Goal: Complete application form

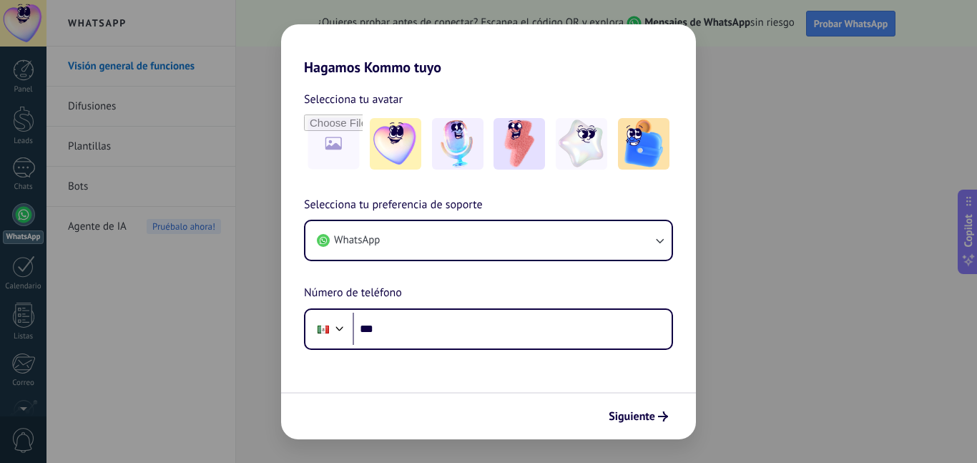
click at [514, 144] on img at bounding box center [518, 143] width 51 height 51
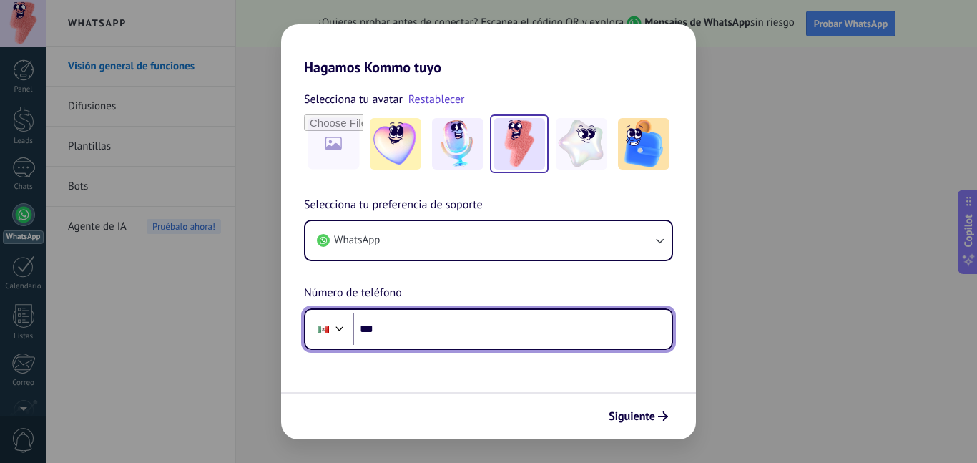
click at [418, 337] on input "***" at bounding box center [511, 328] width 319 height 33
type input "**"
click at [317, 325] on div at bounding box center [322, 329] width 11 height 8
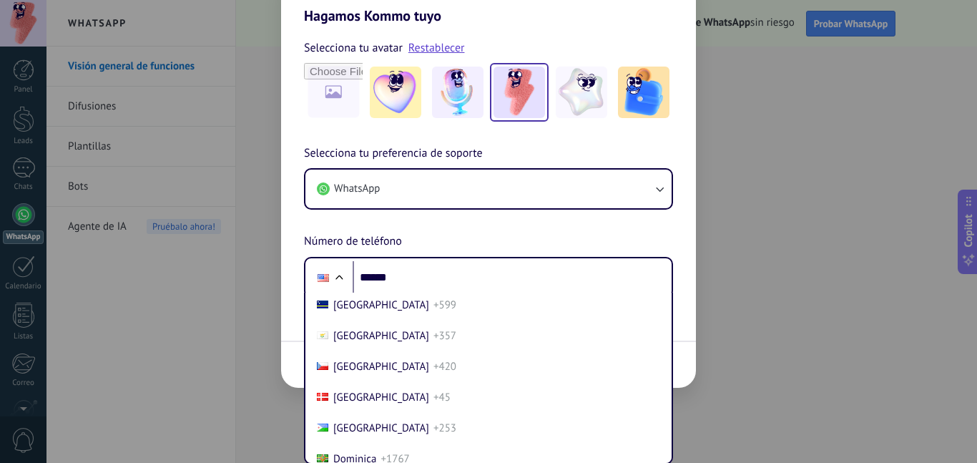
scroll to position [1444, 0]
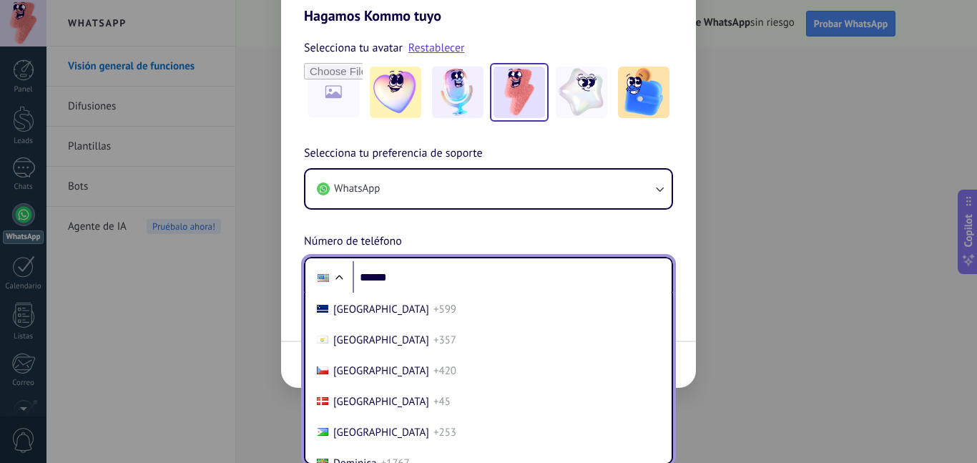
click at [383, 367] on span "[GEOGRAPHIC_DATA]" at bounding box center [381, 371] width 96 height 14
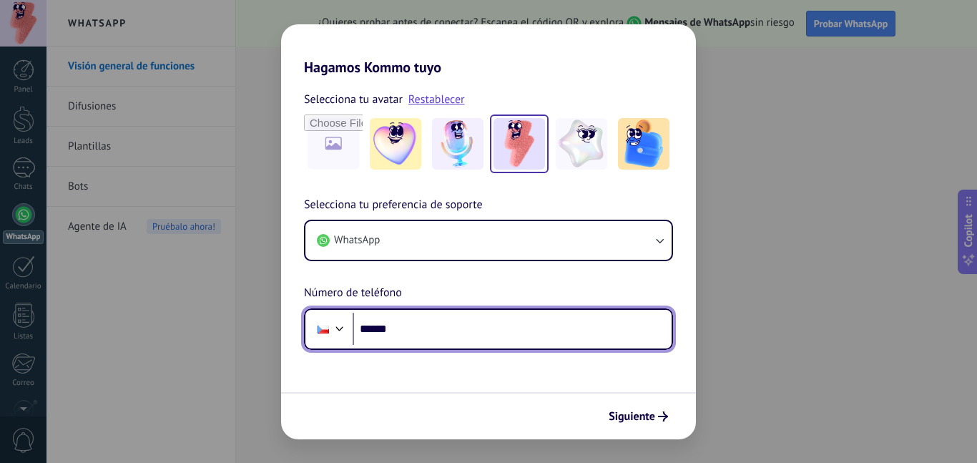
scroll to position [0, 0]
click at [332, 333] on div at bounding box center [339, 326] width 17 height 17
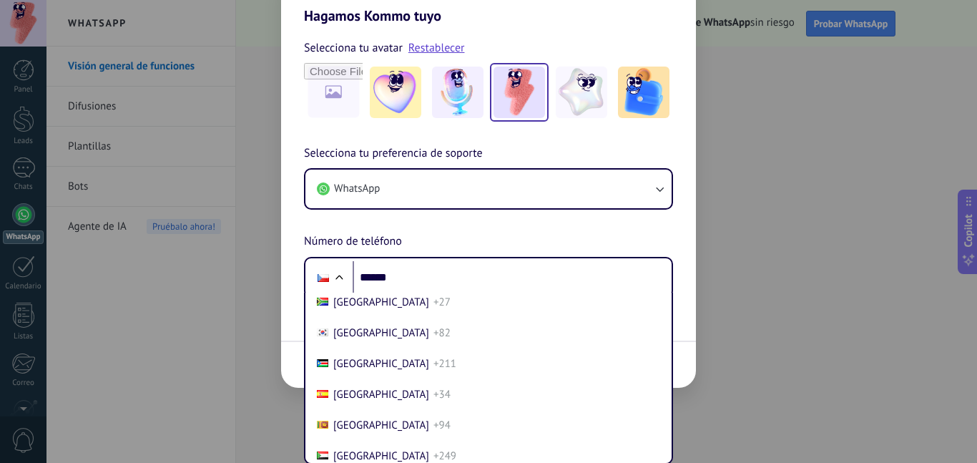
scroll to position [5349, 0]
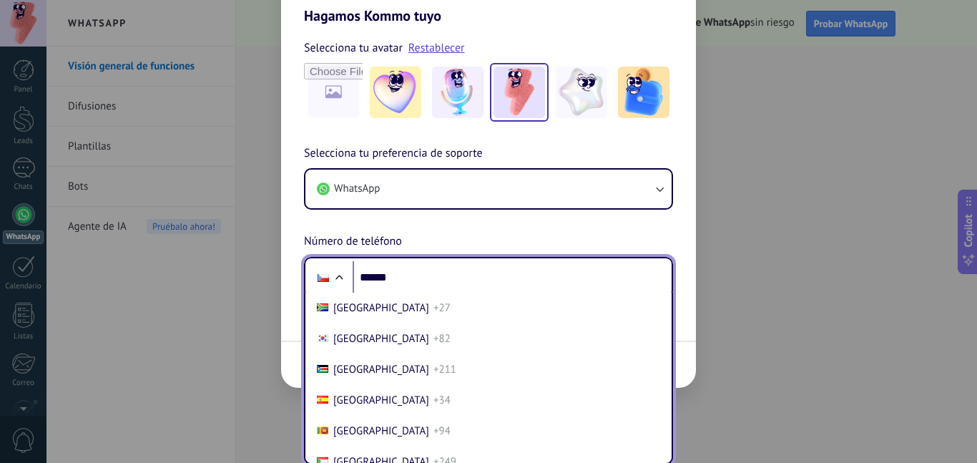
click at [347, 402] on span "[GEOGRAPHIC_DATA]" at bounding box center [381, 400] width 96 height 14
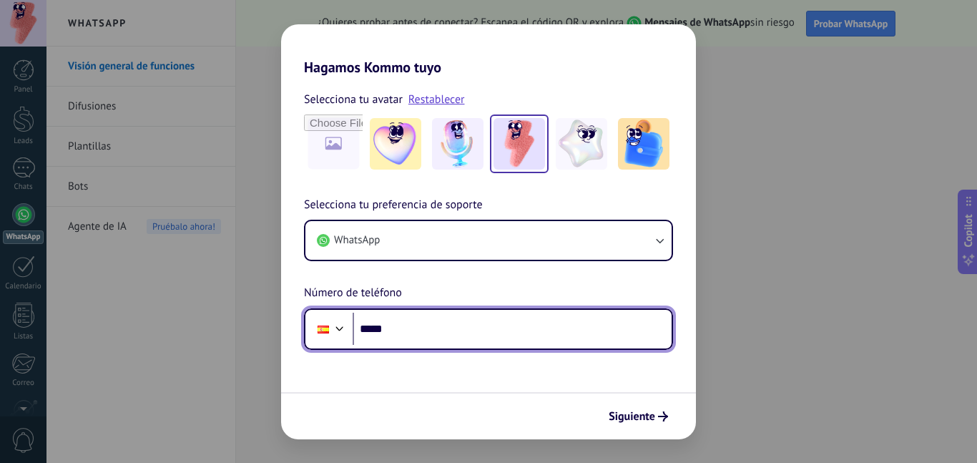
scroll to position [0, 0]
click at [633, 411] on span "Siguiente" at bounding box center [631, 416] width 46 height 10
type input "**"
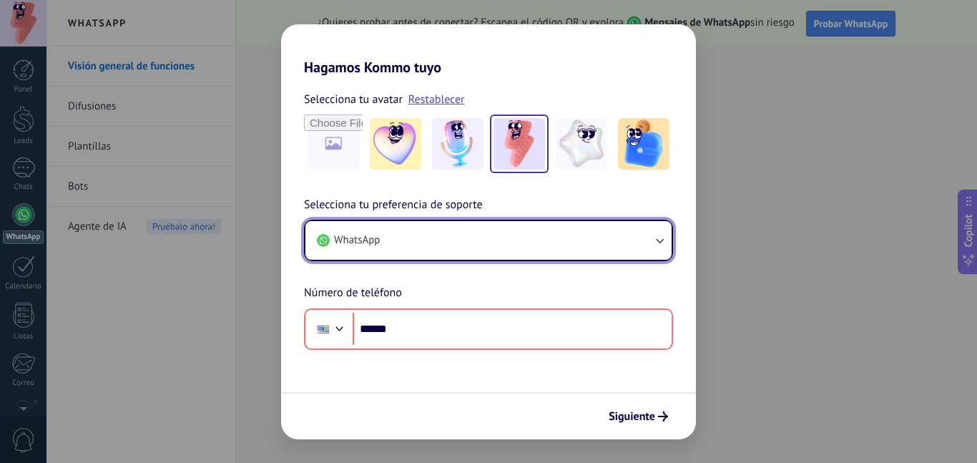
click at [654, 240] on icon "button" at bounding box center [659, 240] width 14 height 14
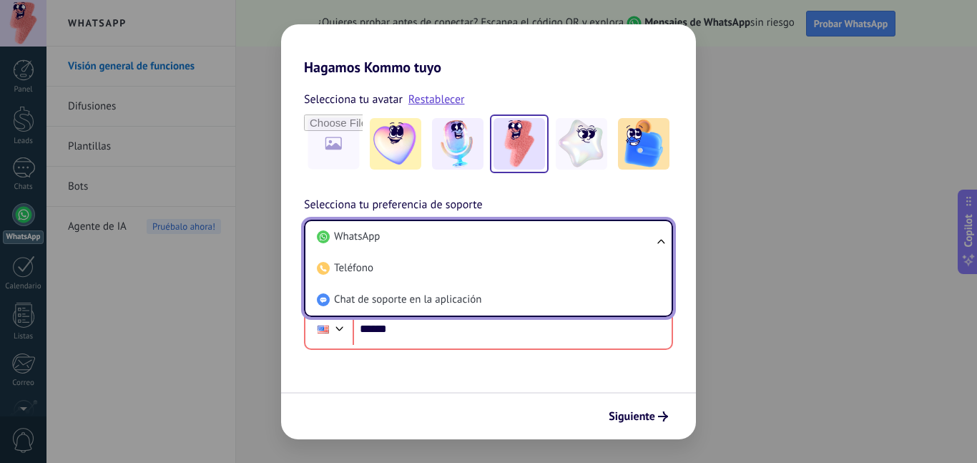
click at [558, 390] on form "Selecciona tu avatar Restablecer Selecciona tu preferencia de soporte WhatsApp …" at bounding box center [488, 257] width 415 height 363
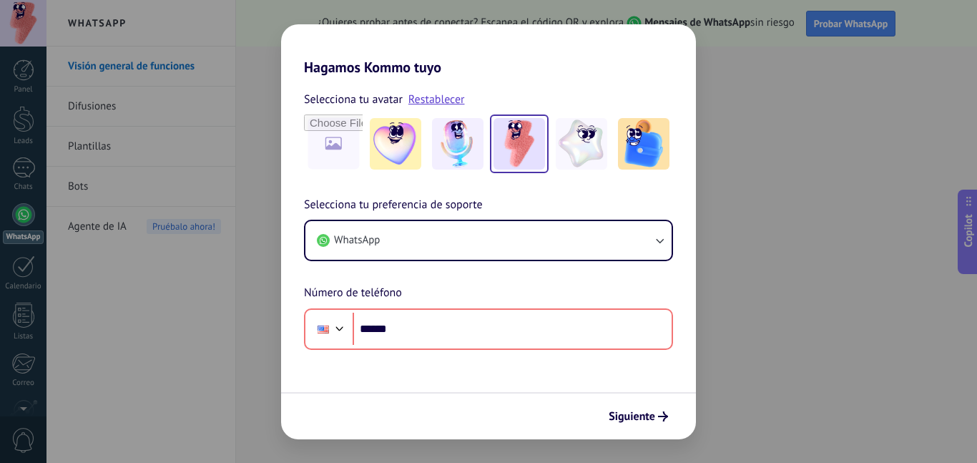
click at [605, 415] on button "Siguiente" at bounding box center [638, 416] width 72 height 24
click at [335, 327] on div at bounding box center [339, 326] width 17 height 17
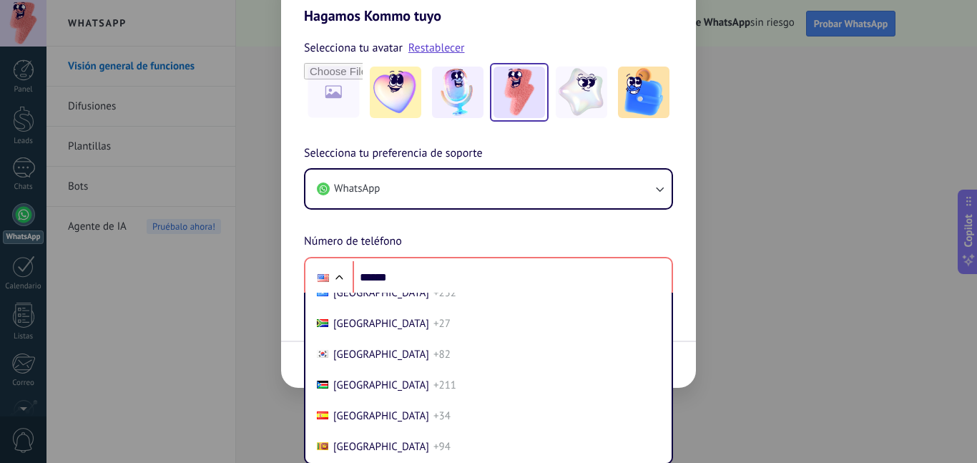
scroll to position [5331, 0]
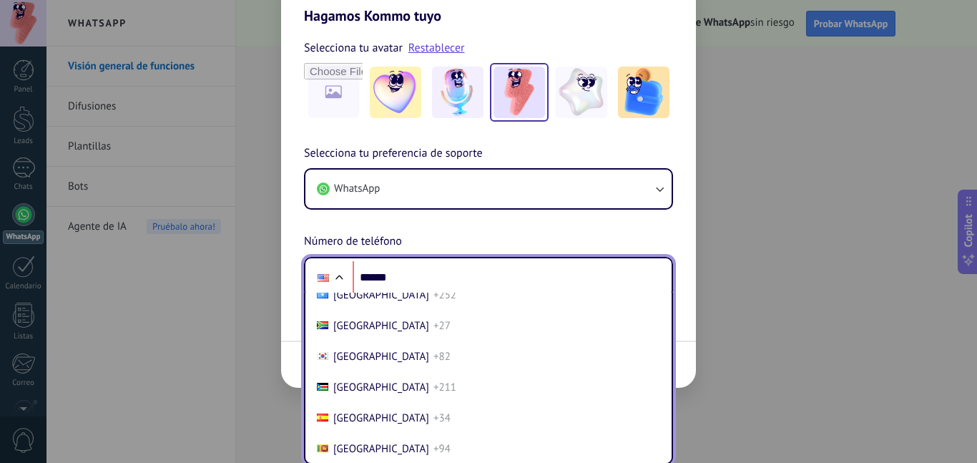
click at [433, 423] on span "+34" at bounding box center [441, 418] width 17 height 14
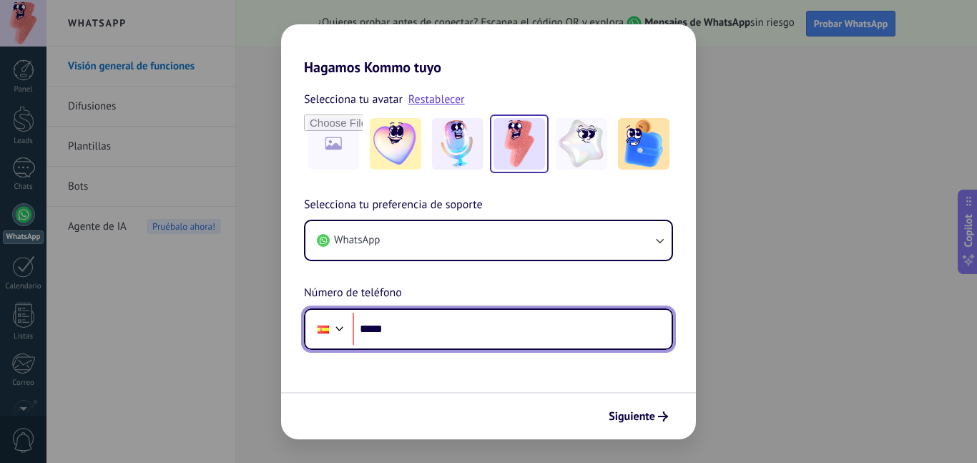
scroll to position [0, 0]
click at [621, 421] on span "Siguiente" at bounding box center [631, 416] width 46 height 10
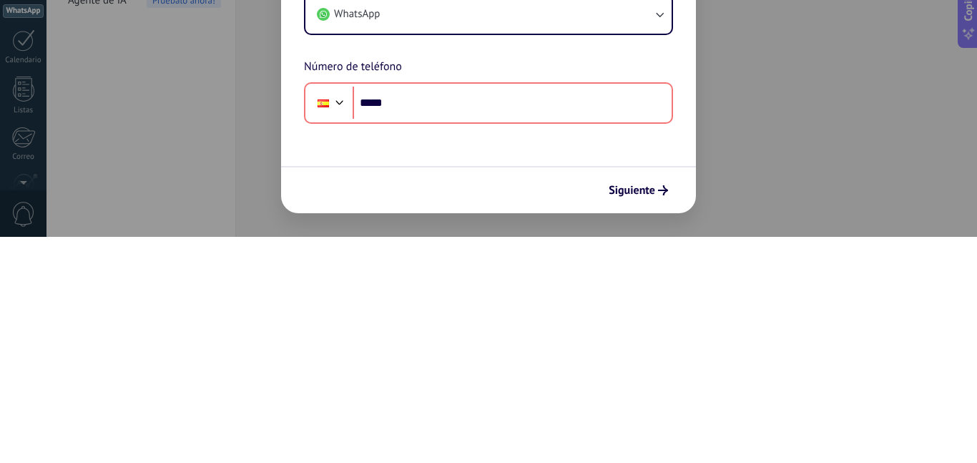
click at [642, 184] on form "Selecciona tu avatar Restablecer Selecciona tu preferencia de soporte WhatsApp …" at bounding box center [488, 257] width 415 height 363
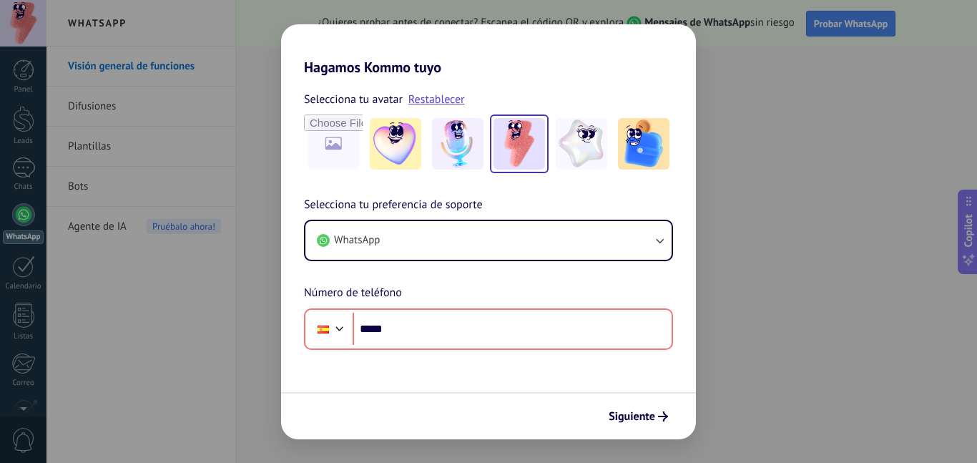
click at [640, 418] on span "Siguiente" at bounding box center [631, 416] width 46 height 10
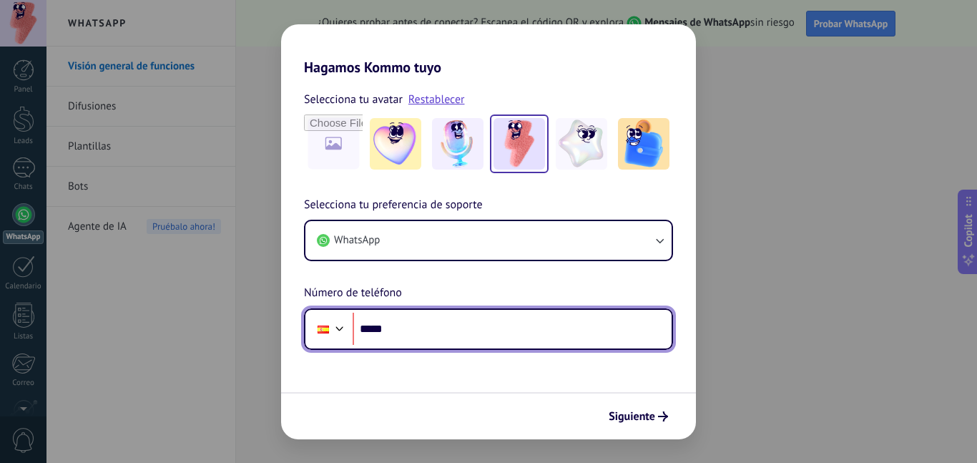
click at [451, 342] on input "*****" at bounding box center [511, 328] width 319 height 33
type input "**"
type input "**********"
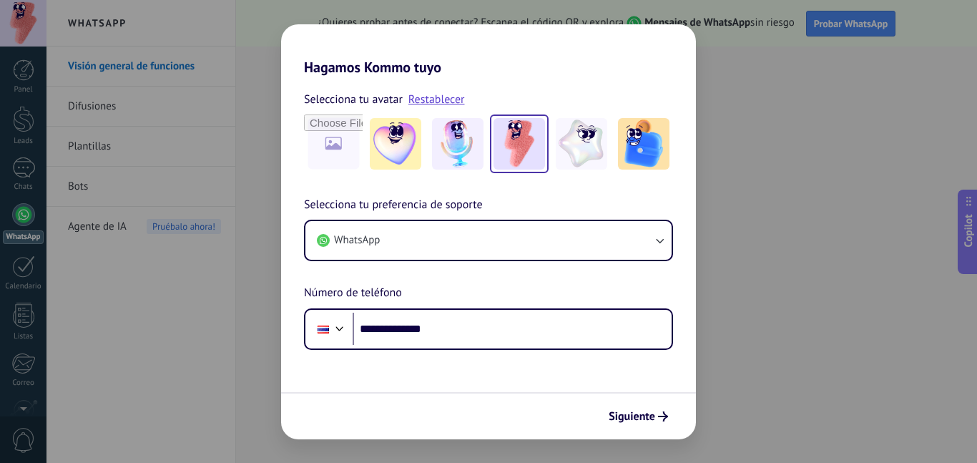
click at [656, 415] on span "Siguiente" at bounding box center [637, 416] width 59 height 10
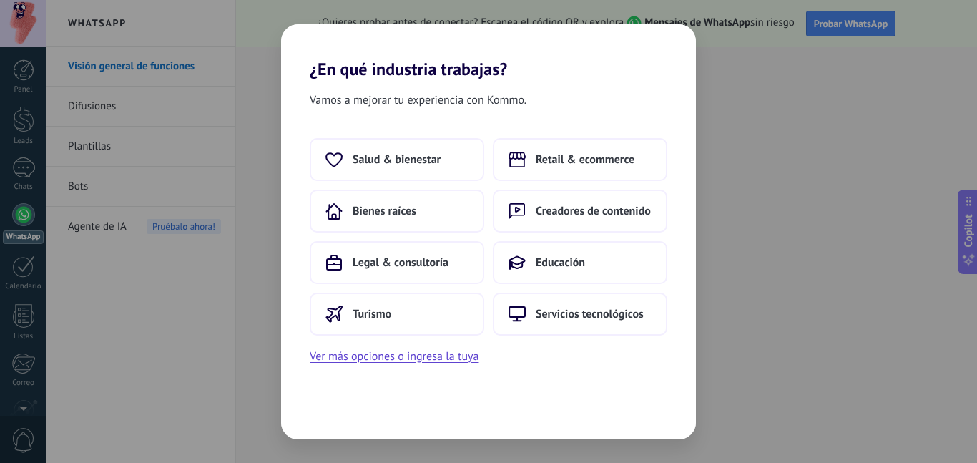
click at [533, 264] on button "Educación" at bounding box center [580, 262] width 174 height 43
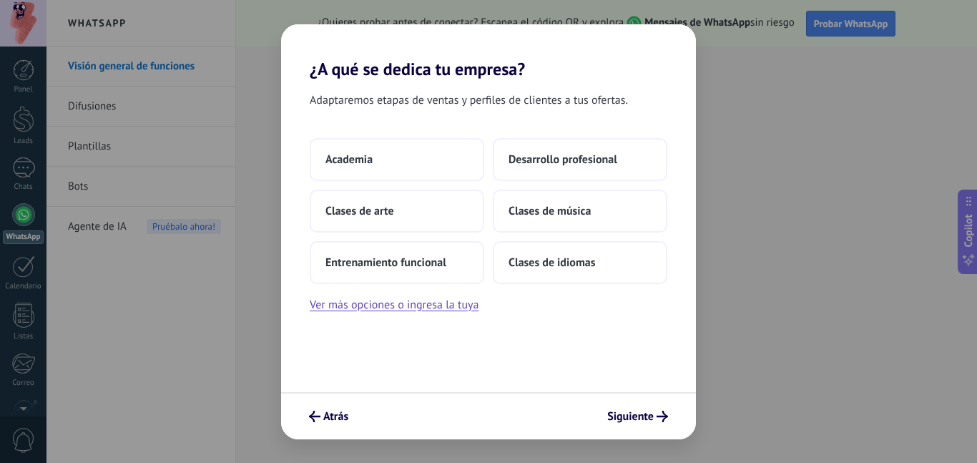
click at [442, 167] on button "Academia" at bounding box center [397, 159] width 174 height 43
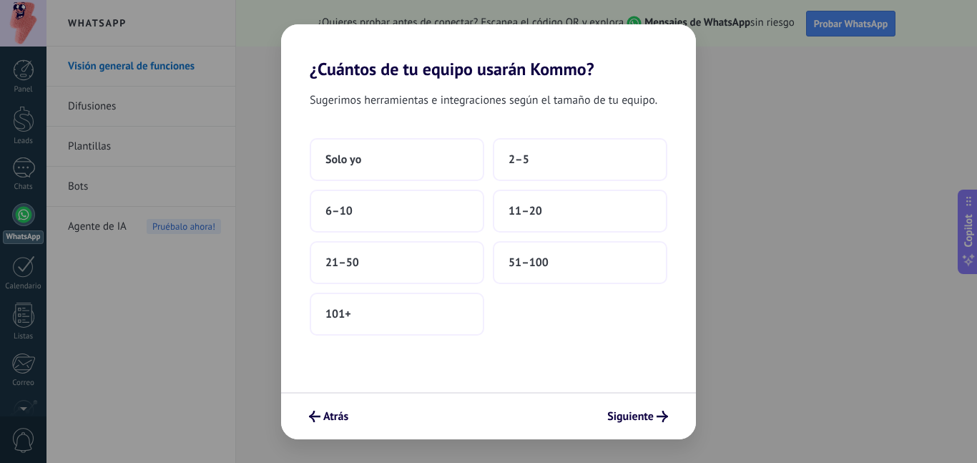
click at [538, 207] on span "11–20" at bounding box center [525, 211] width 34 height 14
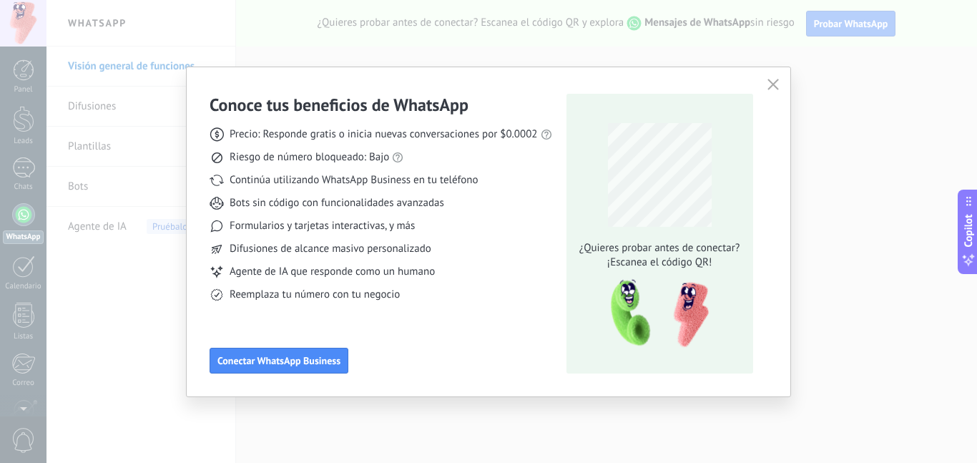
click at [773, 84] on use "button" at bounding box center [772, 84] width 11 height 11
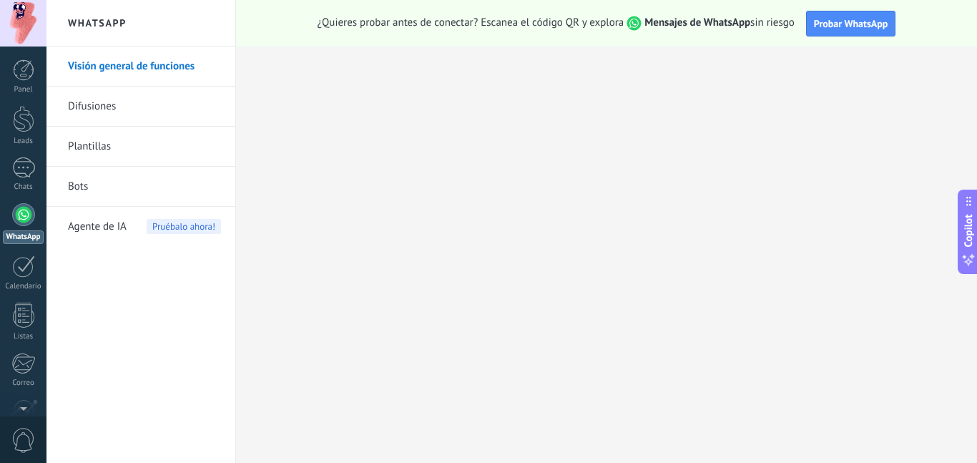
scroll to position [132, 0]
